Goal: Task Accomplishment & Management: Complete application form

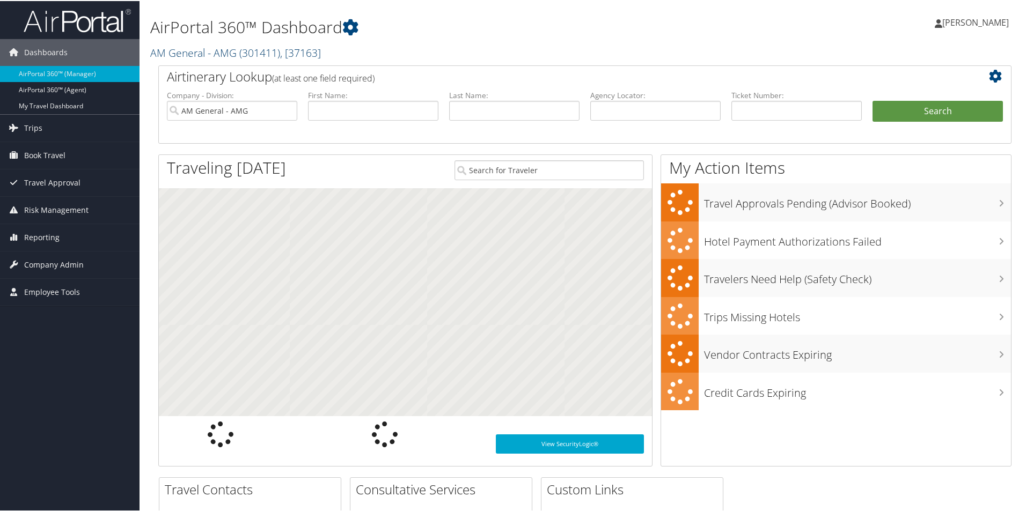
click at [200, 53] on link "AM General - AMG ( 301411 ) , [ 37163 ]" at bounding box center [235, 52] width 171 height 14
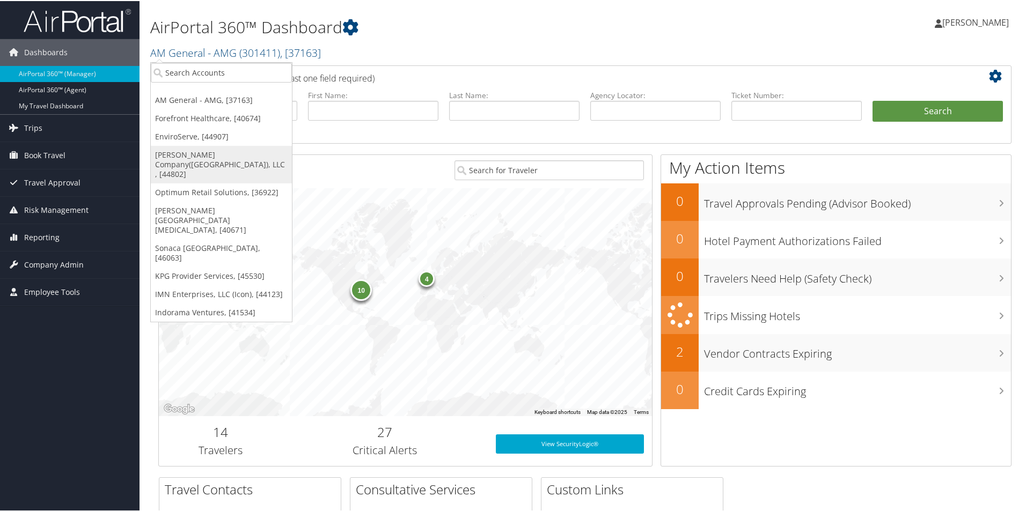
click at [204, 156] on link "[PERSON_NAME] Company([GEOGRAPHIC_DATA]), LLC , [44802]" at bounding box center [221, 164] width 141 height 38
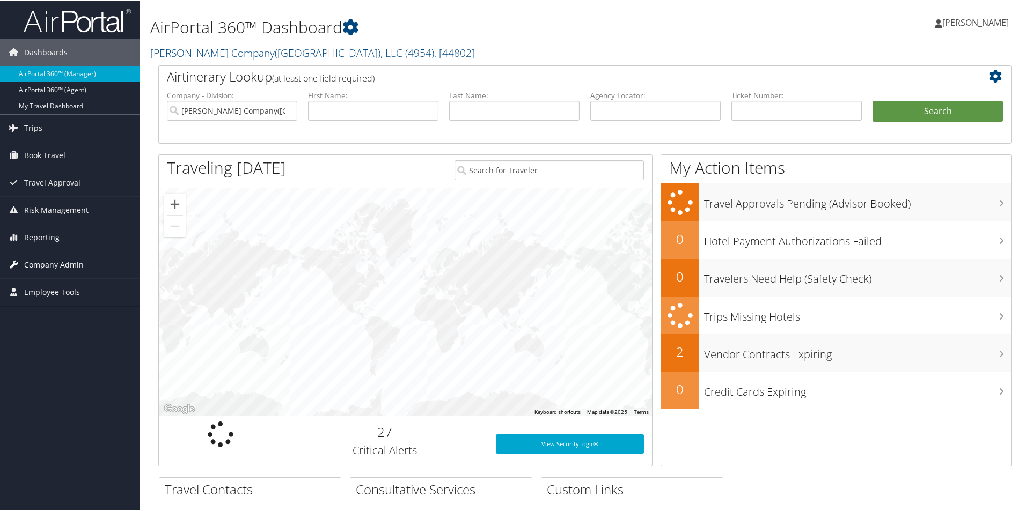
drag, startPoint x: 63, startPoint y: 260, endPoint x: 69, endPoint y: 269, distance: 10.9
click at [63, 260] on span "Company Admin" at bounding box center [54, 264] width 60 height 27
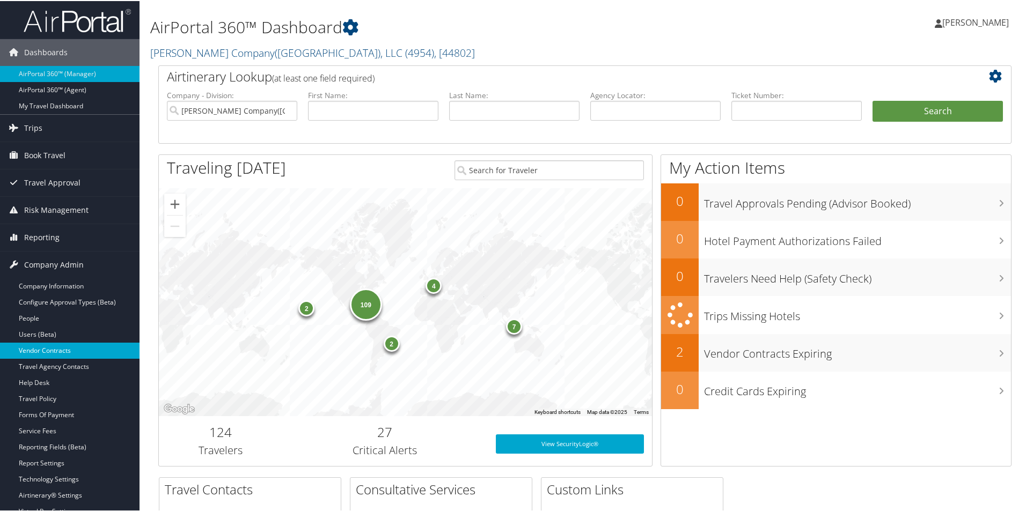
click at [74, 347] on link "Vendor Contracts" at bounding box center [70, 350] width 140 height 16
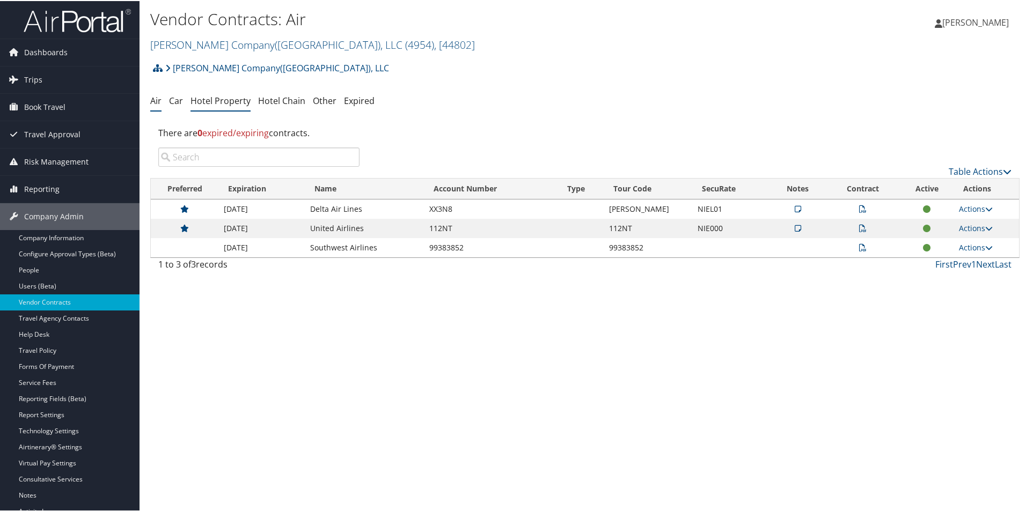
click at [232, 104] on link "Hotel Property" at bounding box center [220, 100] width 60 height 12
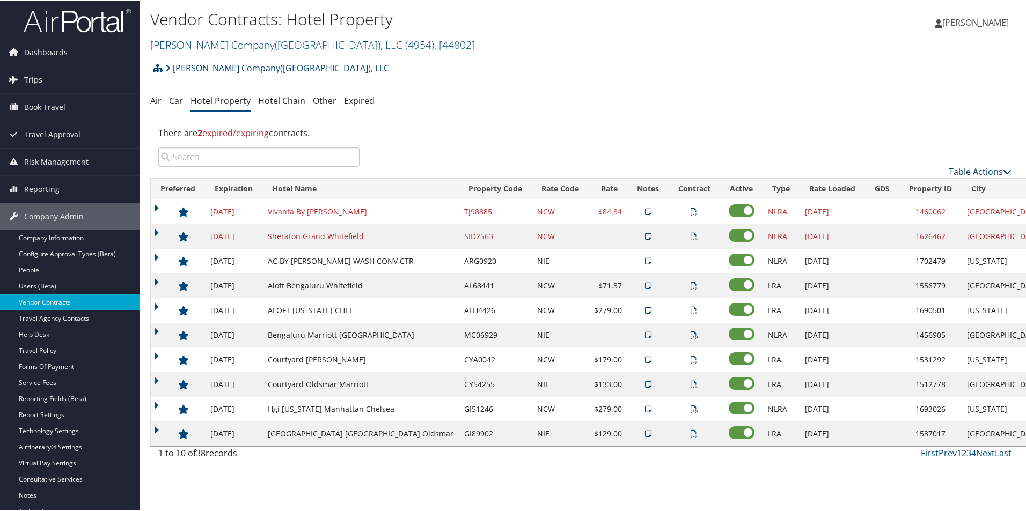
click at [983, 167] on link "Table Actions" at bounding box center [980, 171] width 63 height 12
click at [966, 185] on link "Add New Contract" at bounding box center [944, 187] width 141 height 18
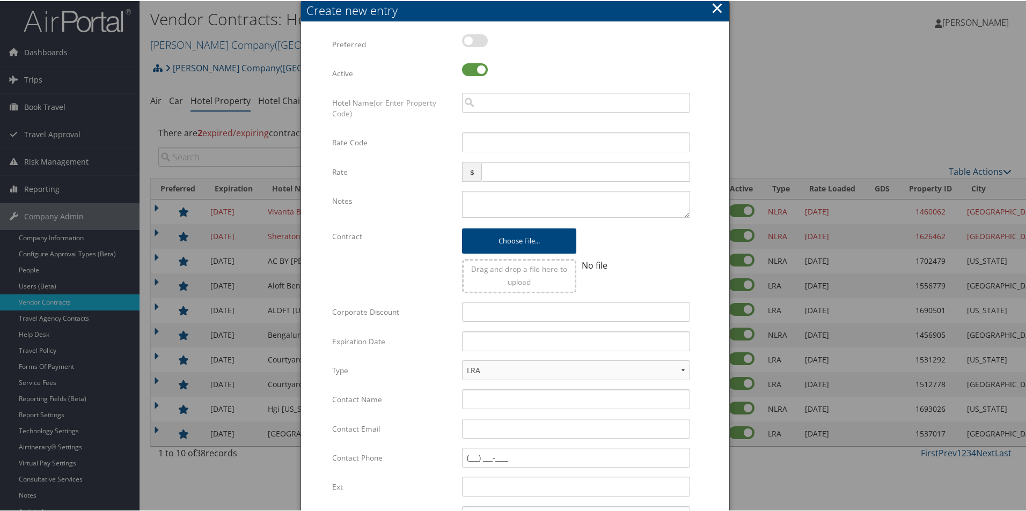
click at [471, 39] on label at bounding box center [475, 39] width 26 height 13
click at [471, 39] on input "checkbox" at bounding box center [470, 41] width 7 height 7
checkbox input "true"
click at [508, 111] on input "search" at bounding box center [576, 102] width 228 height 20
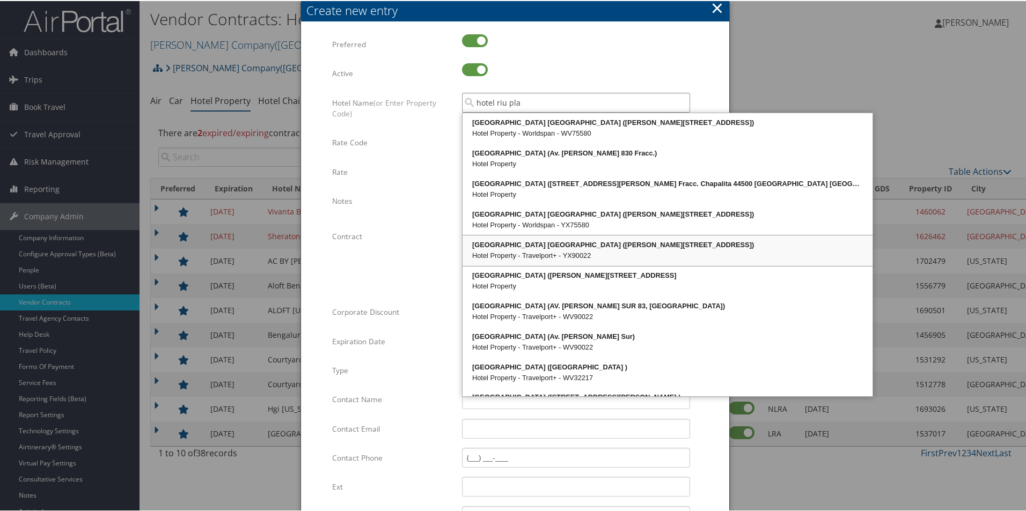
click at [532, 256] on div "Hotel Property - Travelport+ - YX90022" at bounding box center [667, 255] width 407 height 11
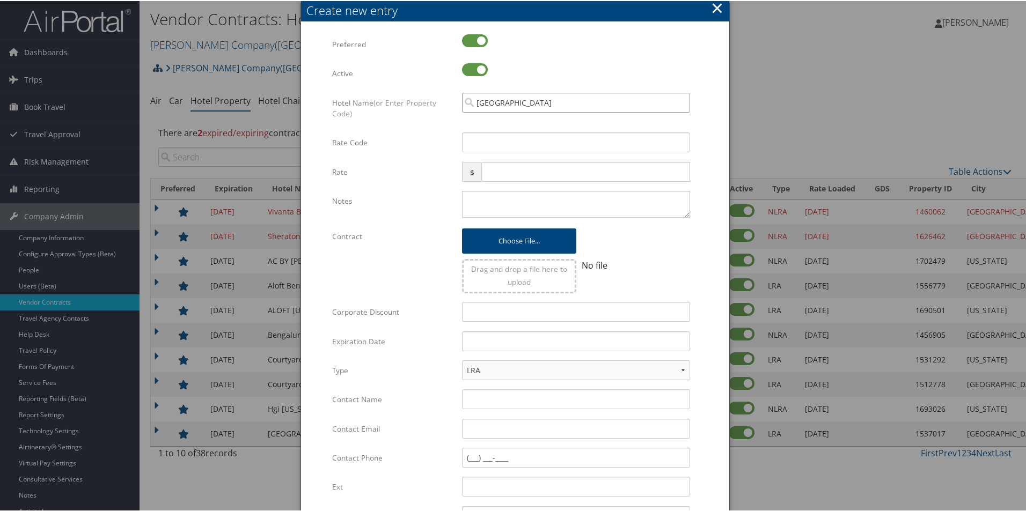
type input "[GEOGRAPHIC_DATA]"
click at [488, 142] on input "Rate Code" at bounding box center [576, 141] width 228 height 20
type input "NCW"
type input "95"
click at [481, 208] on textarea "Notes" at bounding box center [576, 203] width 228 height 27
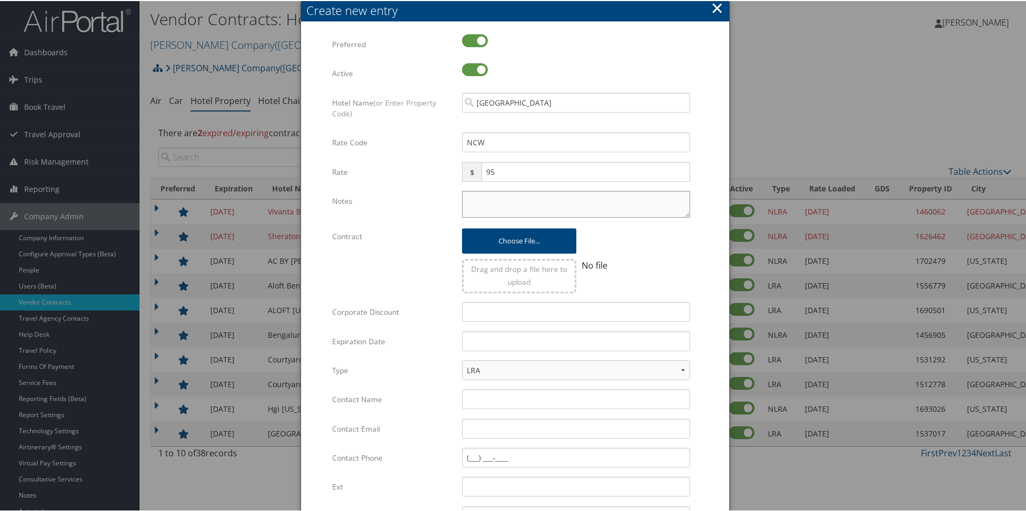
click at [517, 196] on textarea "Notes" at bounding box center [576, 203] width 228 height 27
click at [480, 200] on textarea "Notes" at bounding box center [576, 203] width 228 height 27
drag, startPoint x: 602, startPoint y: 192, endPoint x: 600, endPoint y: 199, distance: 6.6
click at [601, 195] on textarea "Please test rates for 2025;" at bounding box center [576, 203] width 228 height 27
paste textarea "Fixed $95/nt - deluxe rooms (King or twin bed)"
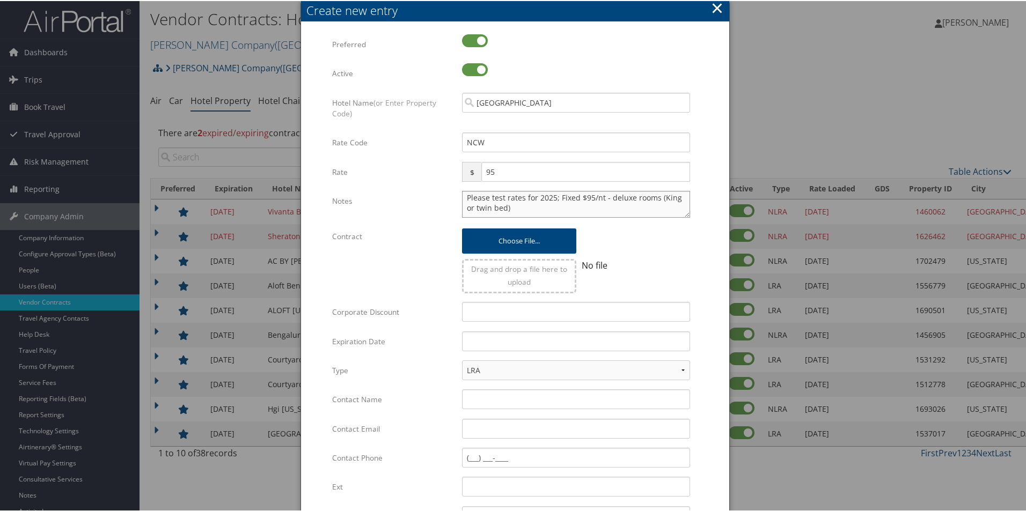
scroll to position [3, 0]
click at [531, 207] on textarea "Please test rates for 2025; Fixed $95/nt - deluxe rooms (King or twin bed)," at bounding box center [576, 203] width 228 height 27
paste textarea "[DATE]-[DATE], [DATE]-[DATE], [DATE]-[DATE], [DATE]-[DATE], [DATE]-[DATE], [DAT…"
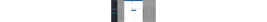
scroll to position [24, 0]
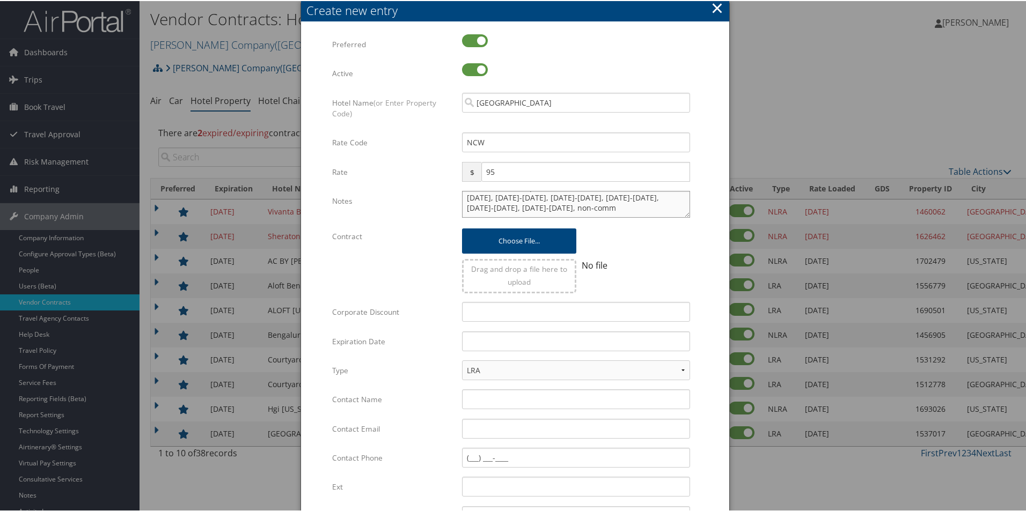
type textarea "Please test rates for 2025; Fixed $95/nt - deluxe rooms (King or twin bed), com…"
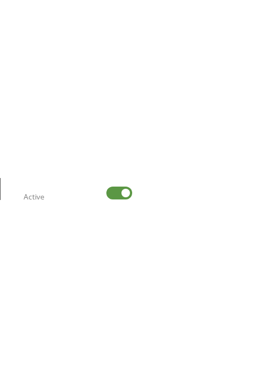
scroll to position [30, 0]
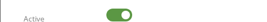
click at [199, 21] on div at bounding box center [172, 21] width 133 height 25
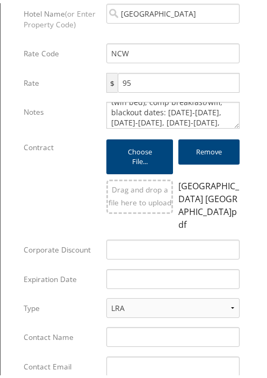
scroll to position [54, 0]
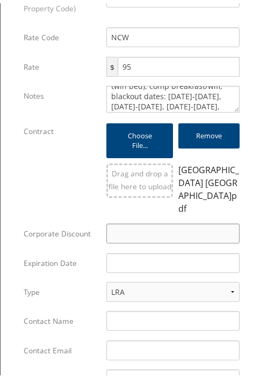
click at [130, 230] on input "Corporate Discount" at bounding box center [172, 231] width 133 height 20
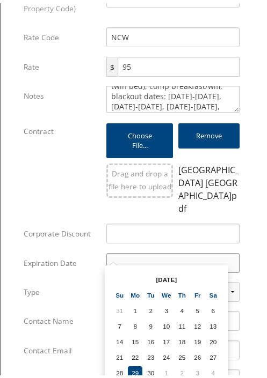
click at [121, 250] on input "text" at bounding box center [172, 260] width 133 height 20
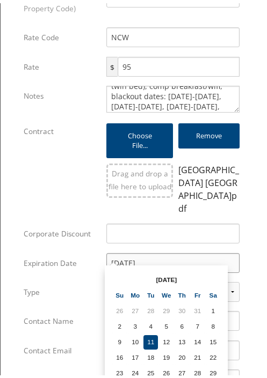
type input "[DATE]"
click at [31, 279] on label "Type" at bounding box center [61, 289] width 75 height 20
click at [106, 279] on select "LRA NLRA" at bounding box center [172, 289] width 133 height 20
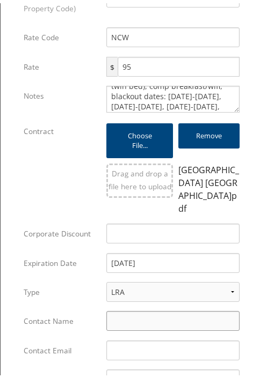
click at [135, 318] on input "Contact Name" at bounding box center [172, 318] width 133 height 20
type input "[PERSON_NAME]"
type input "n"
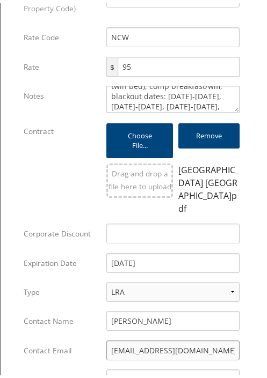
type input "[EMAIL_ADDRESS][DOMAIN_NAME]"
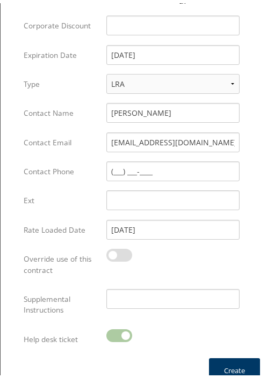
click at [226, 358] on button "Create" at bounding box center [234, 367] width 51 height 25
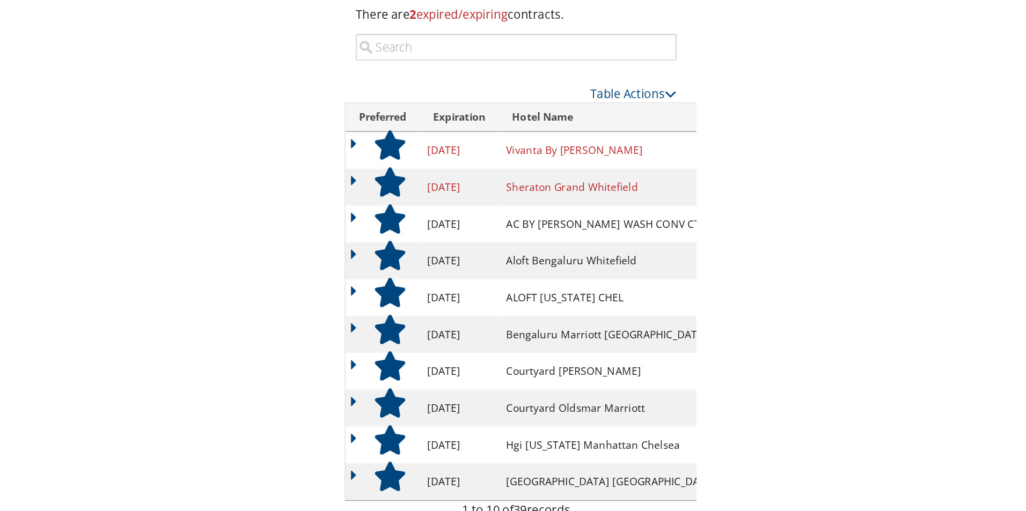
scroll to position [35, 0]
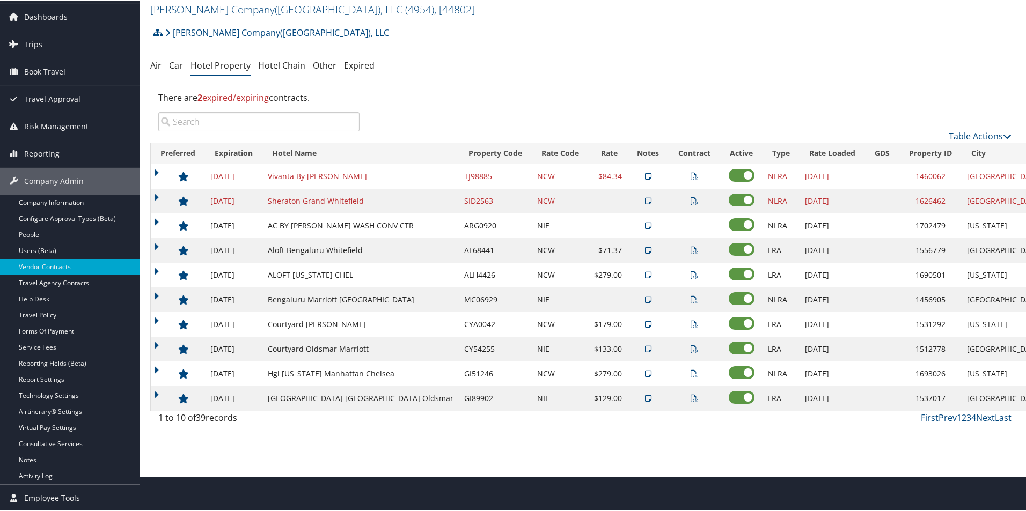
click at [237, 114] on input "search" at bounding box center [258, 120] width 201 height 19
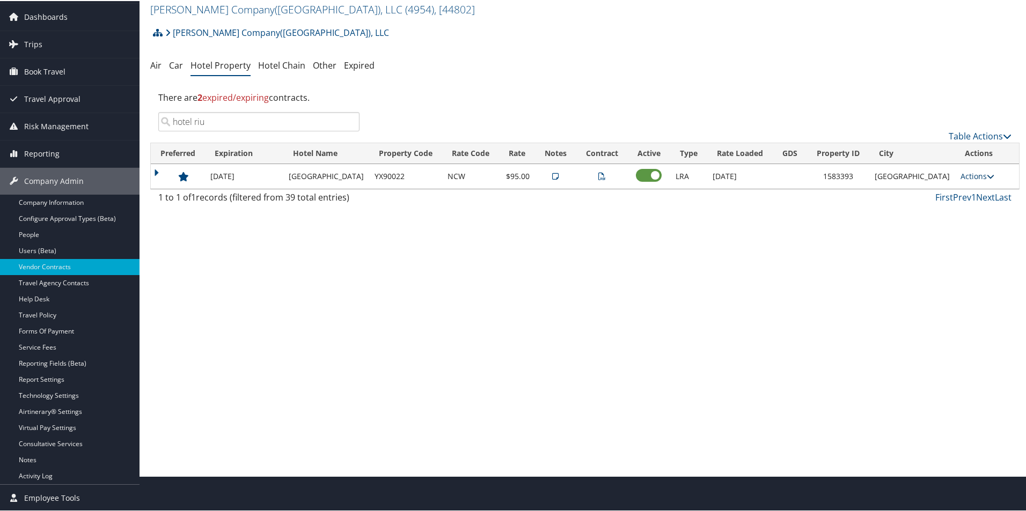
type input "hotel riu"
click at [966, 172] on link "Actions" at bounding box center [977, 175] width 34 height 10
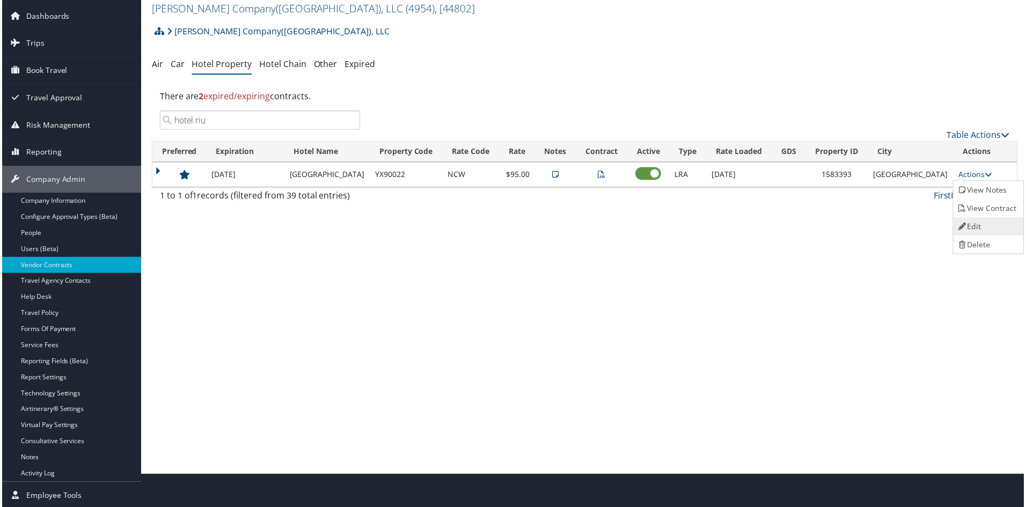
click at [973, 228] on link "Edit" at bounding box center [989, 227] width 68 height 18
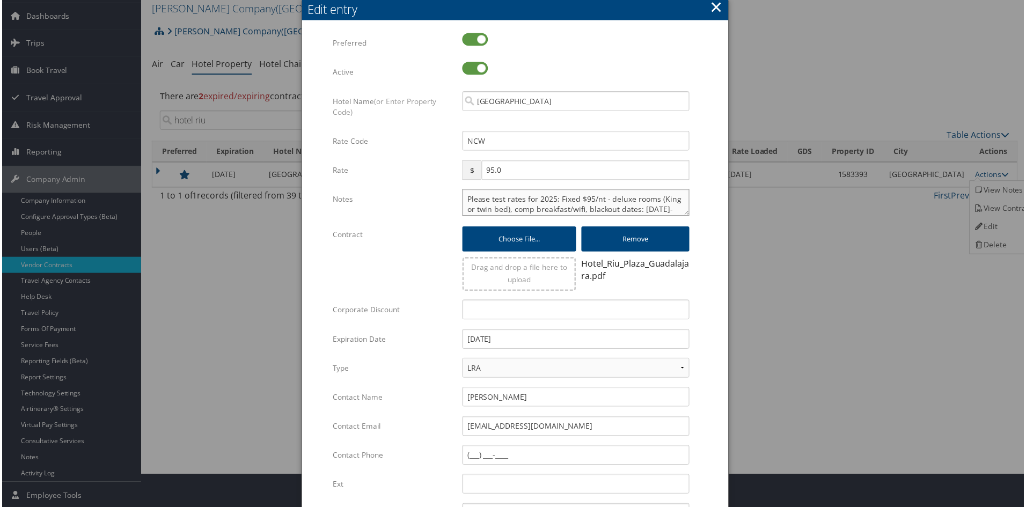
click at [541, 194] on textarea "Please test rates for 2025; Fixed $95/nt - deluxe rooms (King or twin bed), com…" at bounding box center [576, 203] width 228 height 27
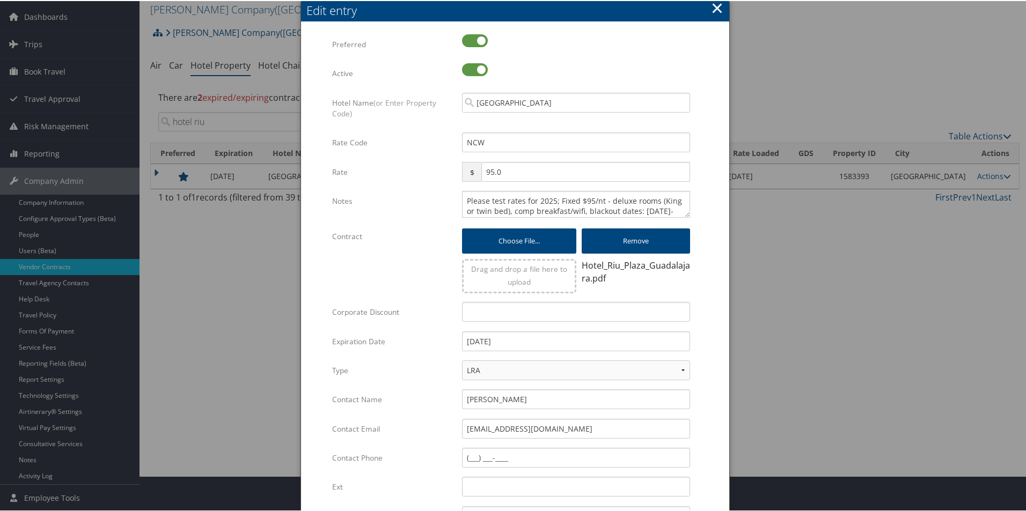
click at [713, 10] on button "×" at bounding box center [717, 6] width 12 height 21
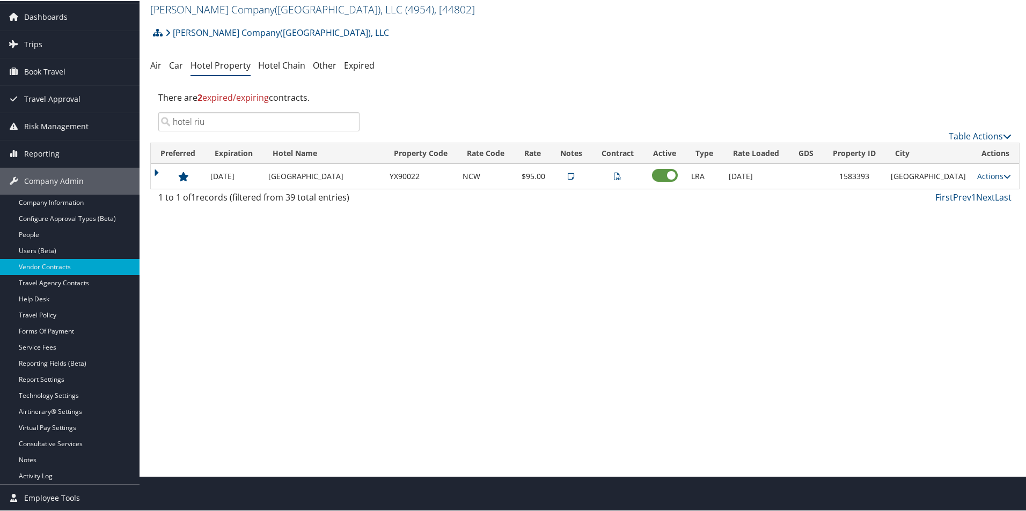
click at [229, 11] on link "[PERSON_NAME] Company([GEOGRAPHIC_DATA]), LLC ( 4954 ) , [ 44802 ]" at bounding box center [312, 8] width 325 height 14
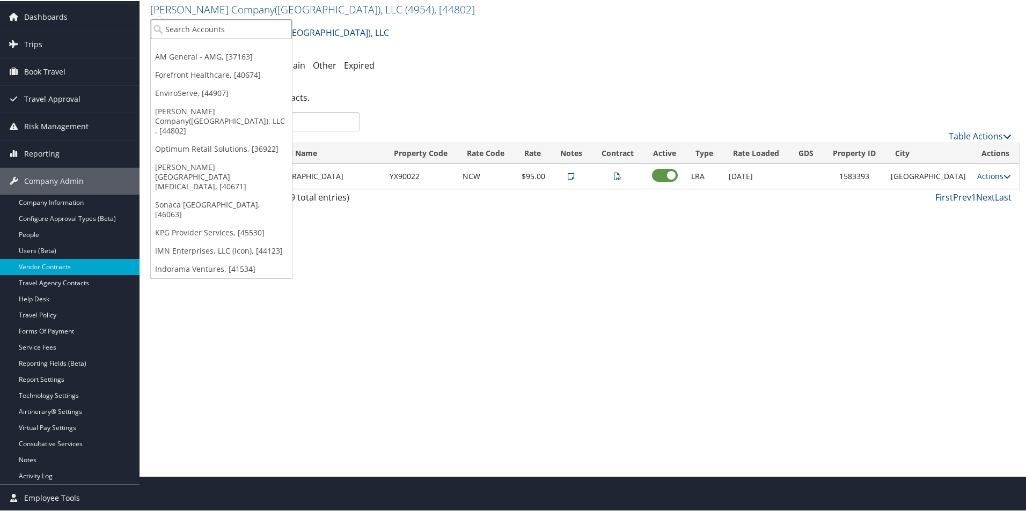
click at [230, 25] on input "search" at bounding box center [221, 28] width 141 height 20
type input "sincla"
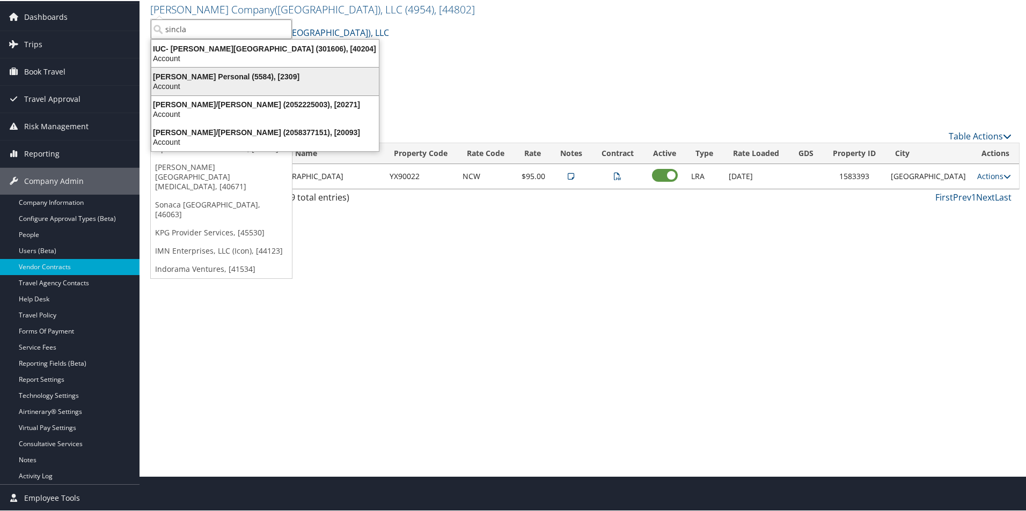
click at [233, 85] on div "Account" at bounding box center [265, 85] width 240 height 10
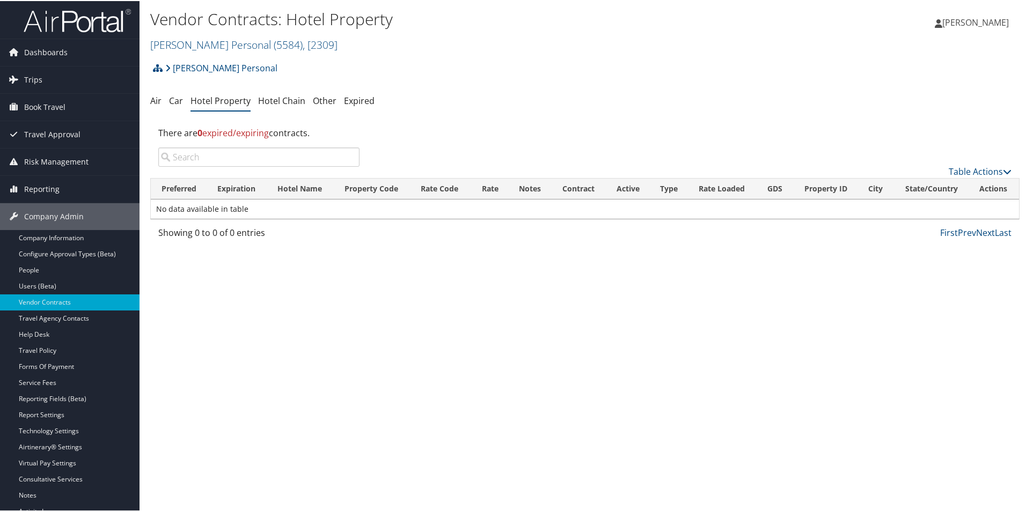
click at [252, 343] on div "Vendor Contracts: Hotel Property Sinclair Personal ( 5584 ) , [ 2309 ] Nielsen …" at bounding box center [585, 255] width 891 height 511
